Goal: Information Seeking & Learning: Learn about a topic

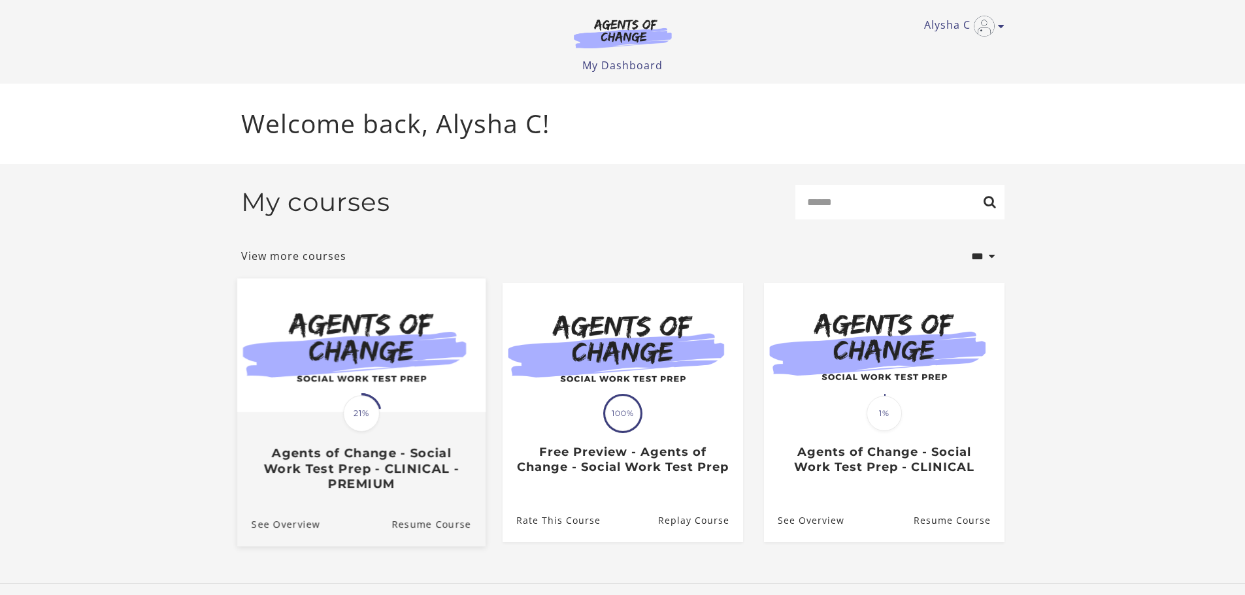
click at [341, 379] on img at bounding box center [361, 345] width 248 height 134
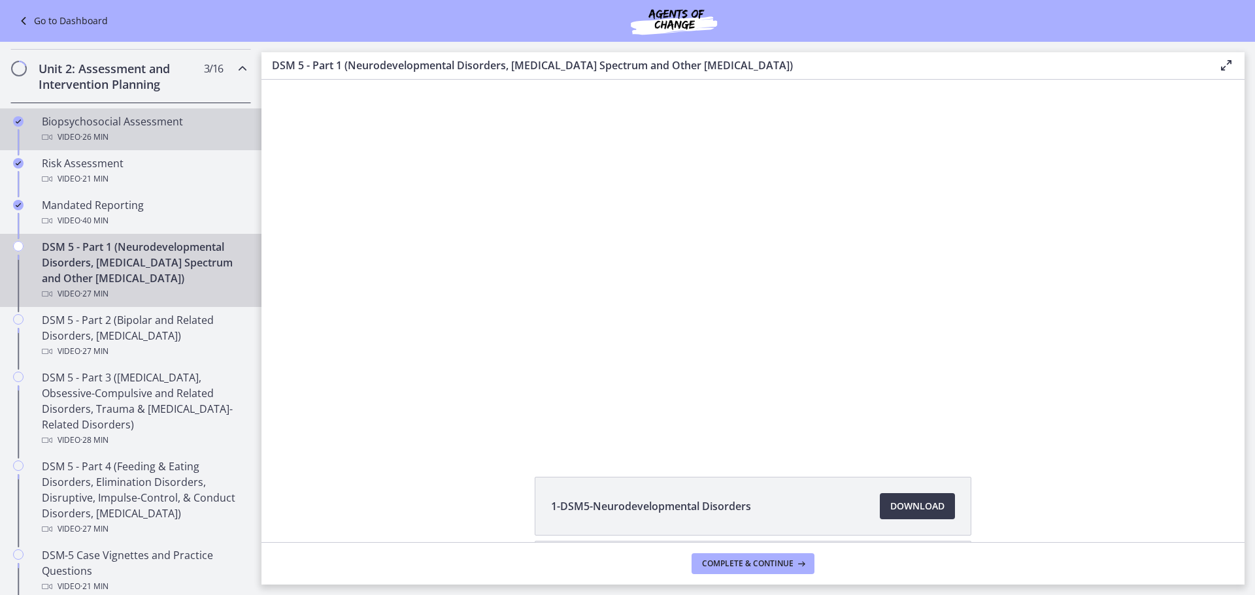
scroll to position [392, 0]
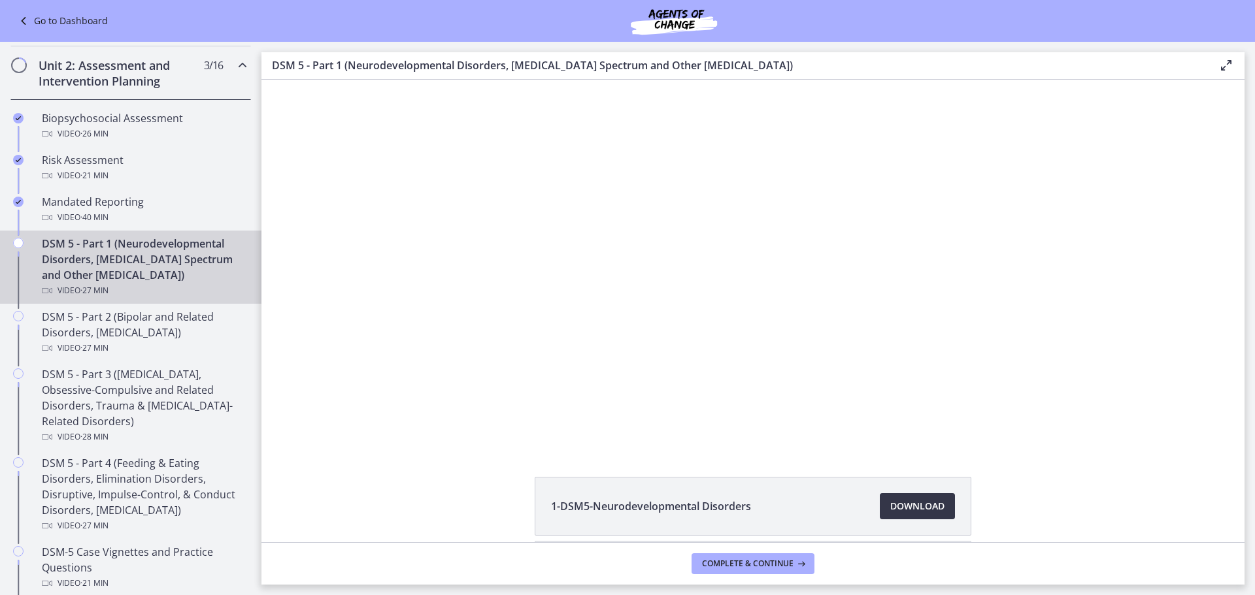
click at [909, 516] on link "Download Opens in a new window" at bounding box center [917, 506] width 75 height 26
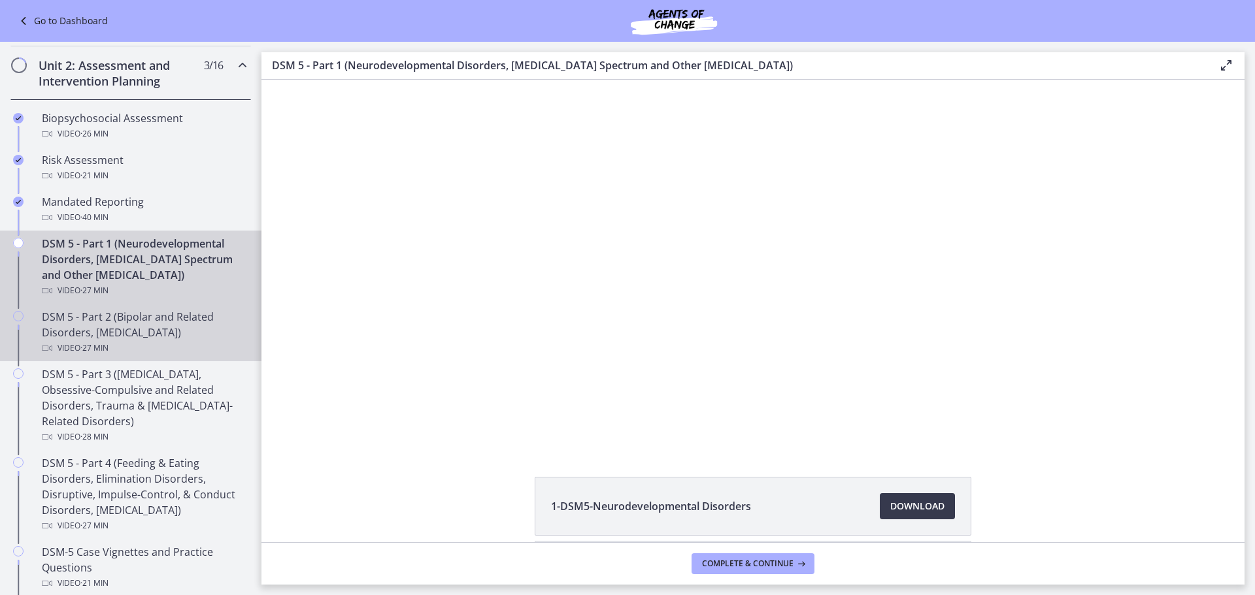
click at [116, 337] on div "DSM 5 - Part 2 (Bipolar and Related Disorders, [MEDICAL_DATA]) Video · 27 min" at bounding box center [144, 332] width 204 height 47
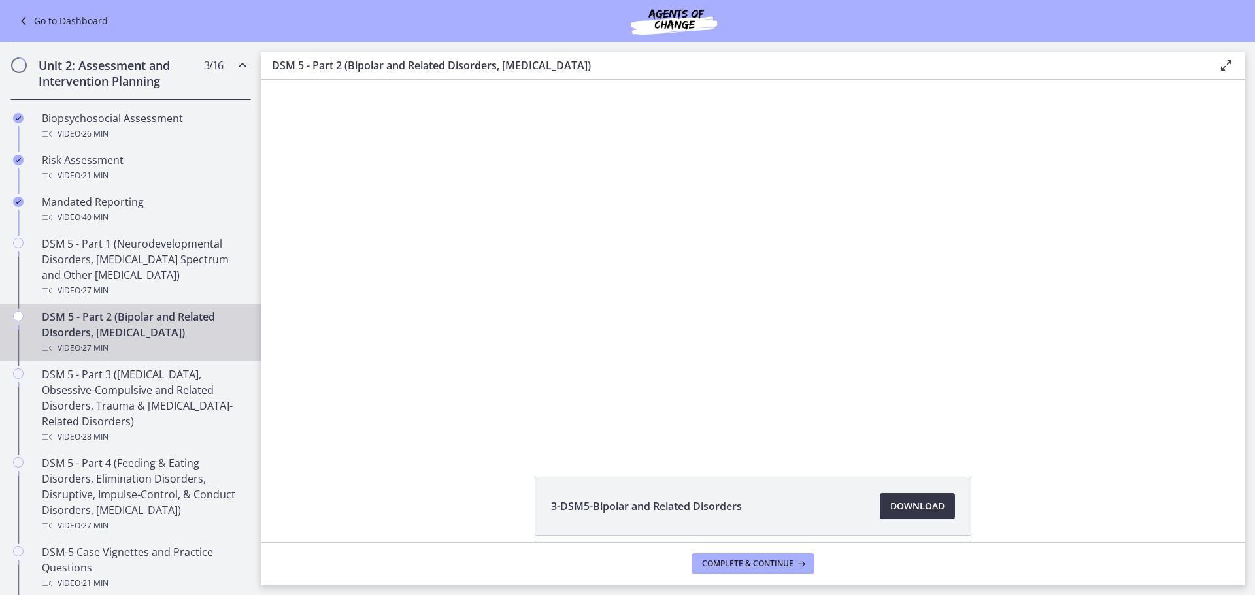
click at [920, 512] on span "Download Opens in a new window" at bounding box center [917, 507] width 54 height 16
